Goal: Task Accomplishment & Management: Use online tool/utility

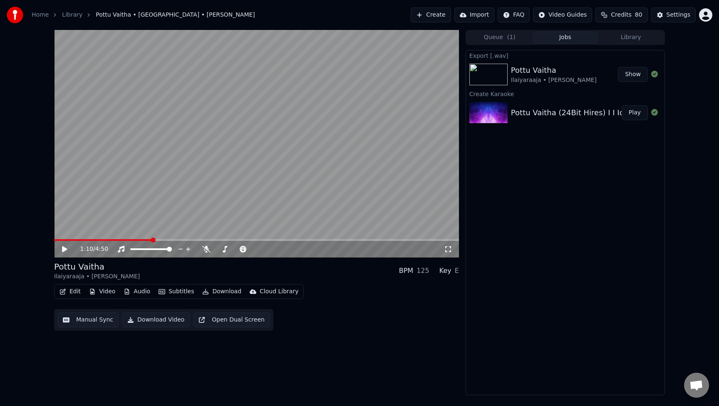
click at [522, 240] on div "Export [.wav] Pottu Vaitha Ilaiyaraaja • [PERSON_NAME] Show Create Karaoke Pott…" at bounding box center [564, 222] width 199 height 345
click at [363, 26] on div "Home Library Pottu Vaitha • [GEOGRAPHIC_DATA] • [PERSON_NAME] Create Import FAQ…" at bounding box center [359, 15] width 719 height 30
click at [424, 17] on button "Create" at bounding box center [430, 14] width 40 height 15
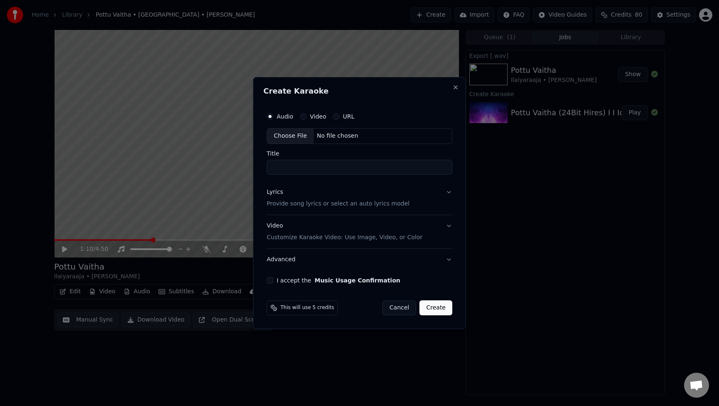
click at [346, 137] on div "No file chosen" at bounding box center [338, 136] width 48 height 8
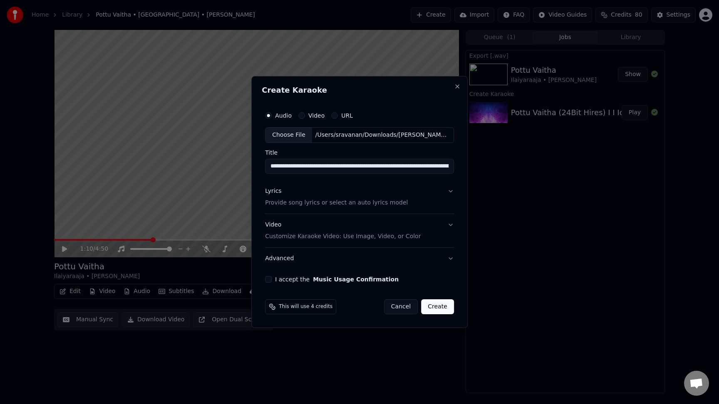
click at [348, 169] on input "**********" at bounding box center [359, 166] width 189 height 15
type input "**********"
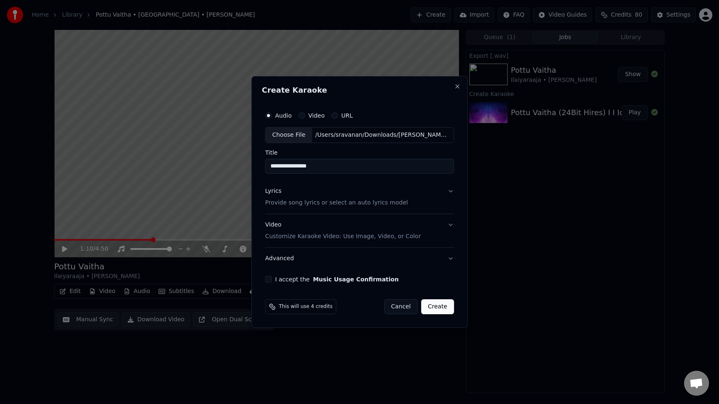
click at [381, 283] on div "**********" at bounding box center [359, 195] width 195 height 182
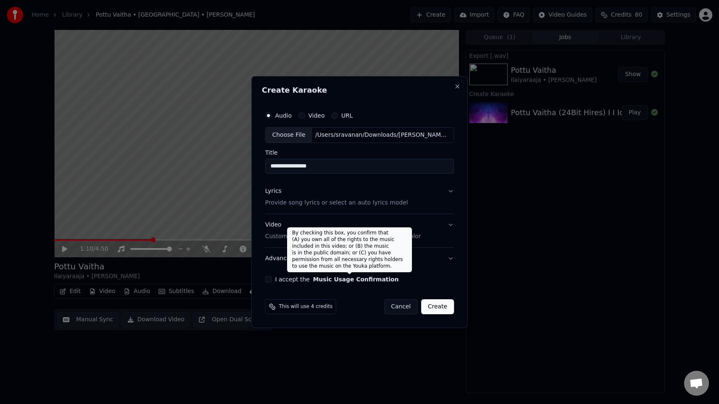
click at [381, 279] on button "Music Usage Confirmation" at bounding box center [356, 280] width 86 height 6
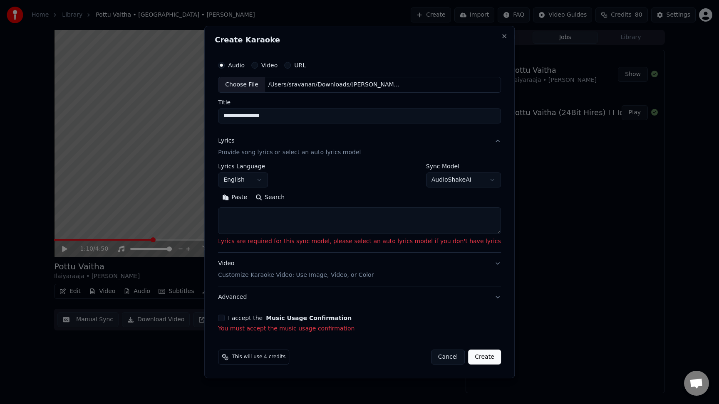
click at [268, 179] on button "English" at bounding box center [243, 180] width 50 height 15
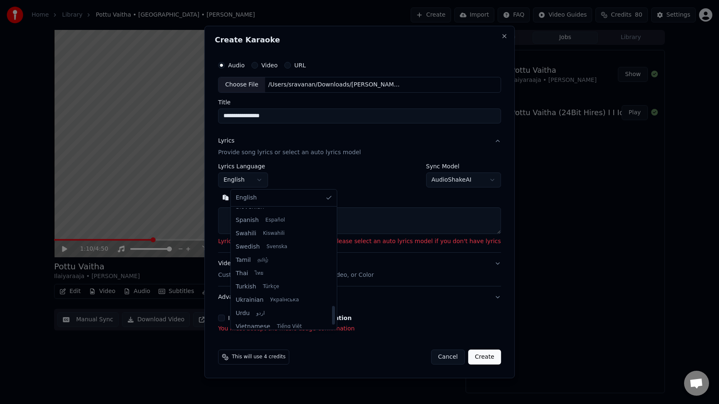
scroll to position [620, 0]
select select "**"
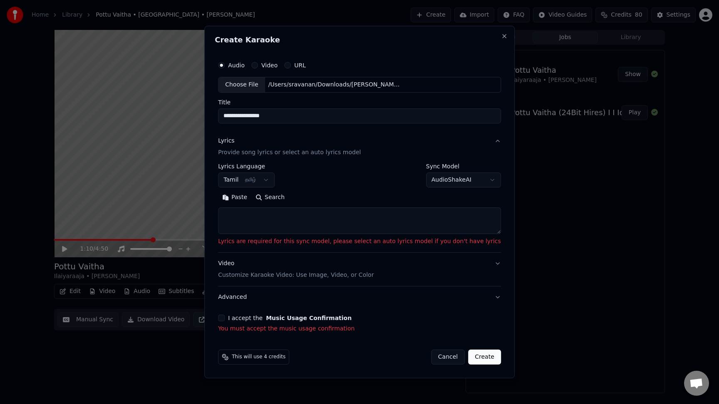
click at [458, 177] on button "AudioShakeAI" at bounding box center [463, 180] width 75 height 15
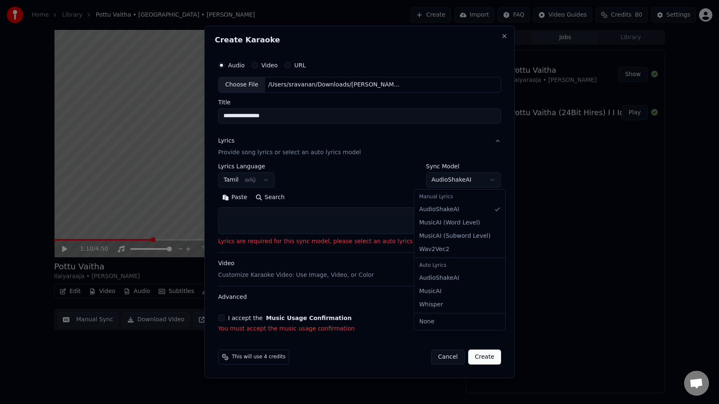
select select "*******"
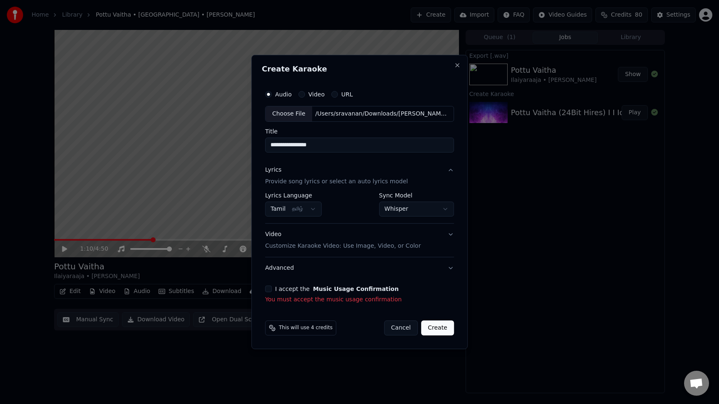
click at [449, 244] on button "Video Customize Karaoke Video: Use Image, Video, or Color" at bounding box center [359, 240] width 189 height 33
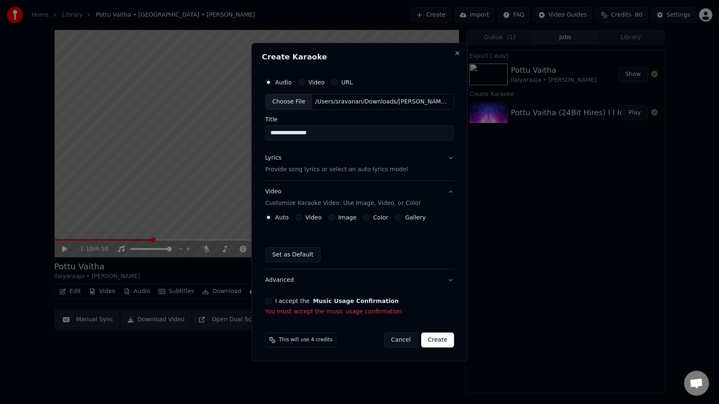
click at [309, 259] on button "Set as Default" at bounding box center [292, 254] width 55 height 15
click at [271, 304] on button "I accept the Music Usage Confirmation" at bounding box center [268, 301] width 7 height 7
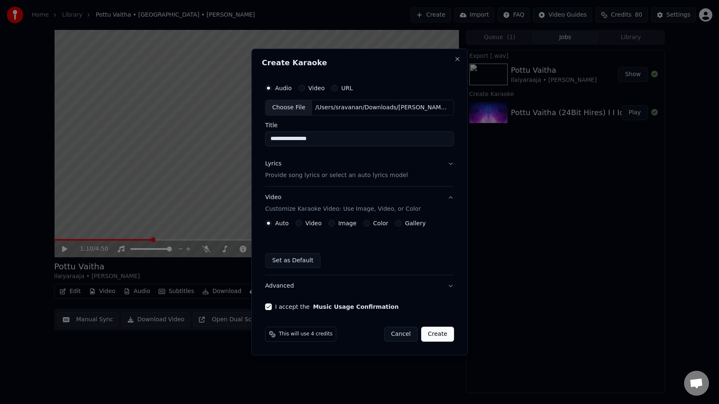
click at [441, 334] on button "Create" at bounding box center [437, 334] width 33 height 15
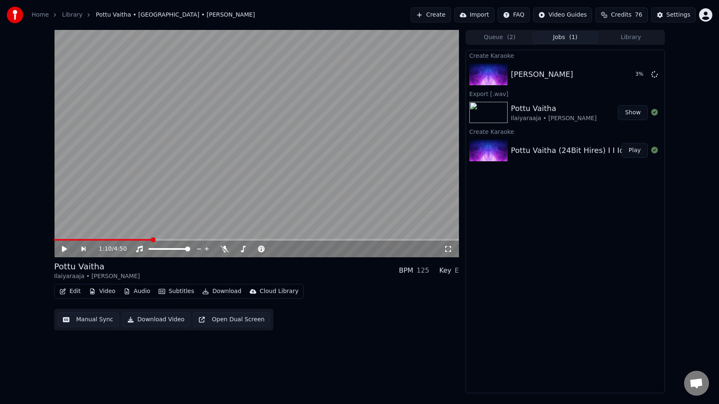
click at [633, 34] on button "Library" at bounding box center [631, 38] width 66 height 12
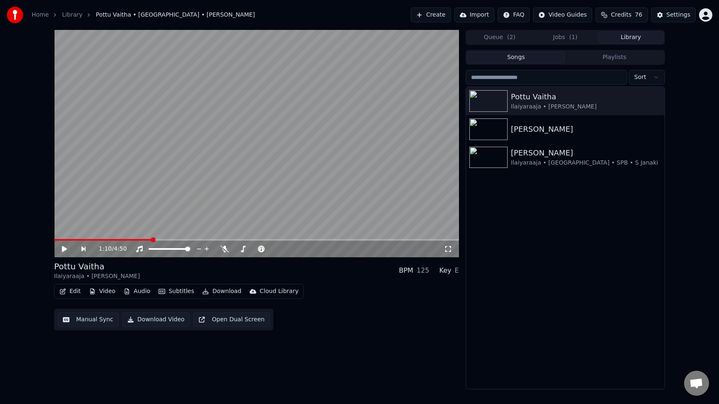
click at [506, 37] on button "Queue ( 2 )" at bounding box center [500, 38] width 66 height 12
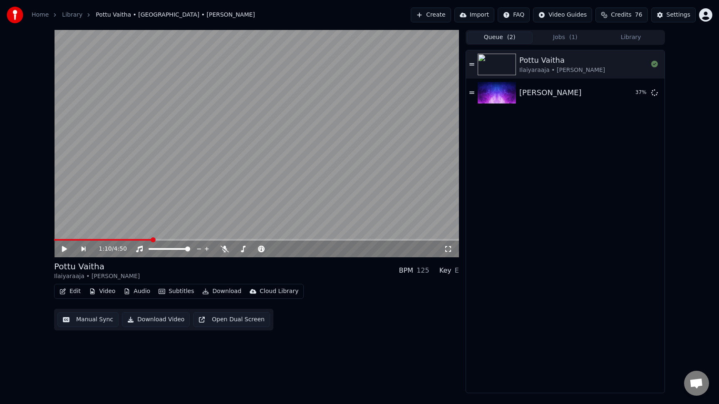
click at [203, 170] on video at bounding box center [256, 143] width 405 height 227
click at [66, 250] on icon at bounding box center [70, 249] width 19 height 7
click at [583, 101] on div "[PERSON_NAME]" at bounding box center [565, 93] width 198 height 28
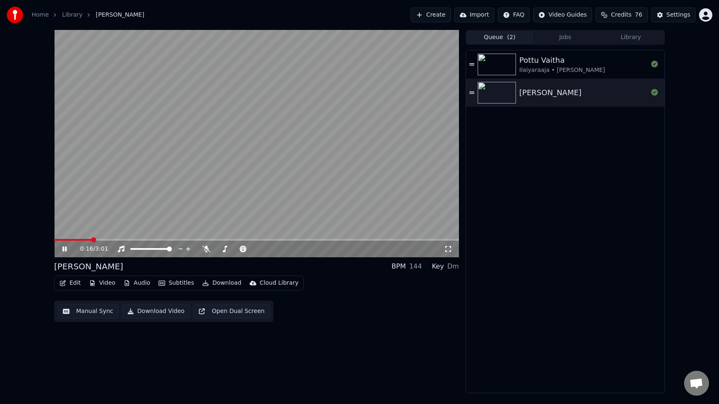
click at [75, 240] on span at bounding box center [256, 240] width 405 height 2
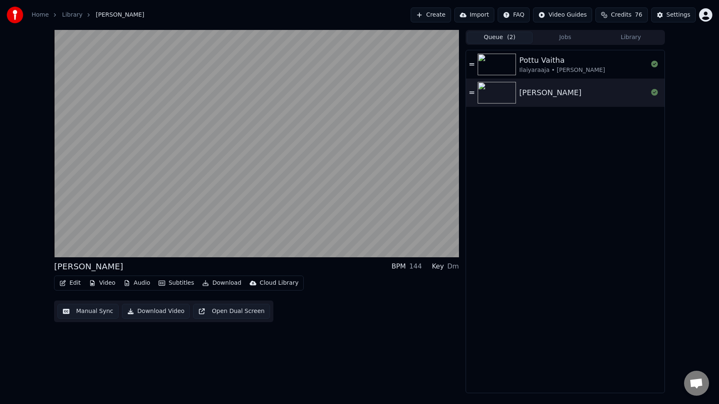
click at [571, 176] on div "Pottu [PERSON_NAME] • [PERSON_NAME] Vaarayo Vennilave" at bounding box center [565, 221] width 198 height 343
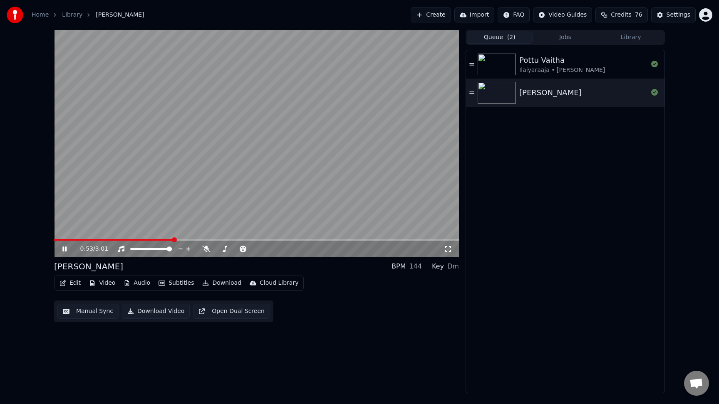
click at [444, 14] on button "Create" at bounding box center [430, 14] width 40 height 15
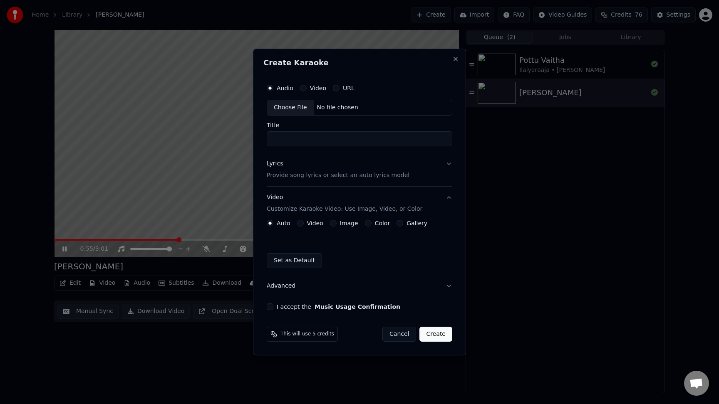
click at [302, 109] on div "Choose File" at bounding box center [290, 107] width 47 height 15
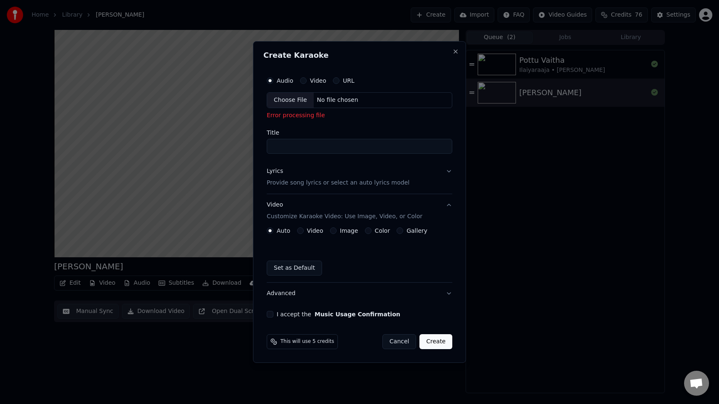
click at [289, 99] on div "Choose File" at bounding box center [290, 100] width 47 height 15
click at [389, 341] on button "Cancel" at bounding box center [399, 341] width 34 height 15
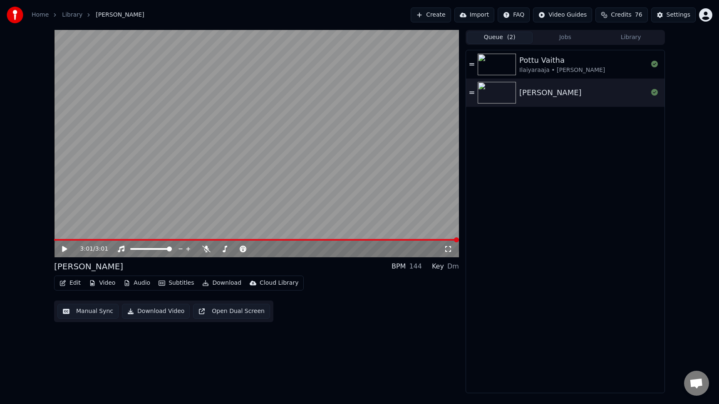
click at [62, 252] on icon at bounding box center [64, 249] width 5 height 6
